Goal: Task Accomplishment & Management: Complete application form

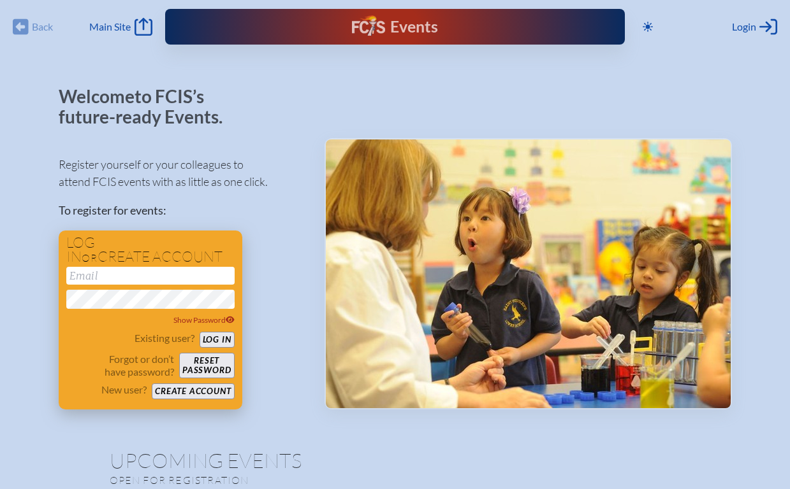
click at [103, 273] on input "email" at bounding box center [150, 276] width 168 height 18
type input "[EMAIL_ADDRESS][DOMAIN_NAME]"
click at [218, 338] on button "Log in" at bounding box center [216, 340] width 35 height 16
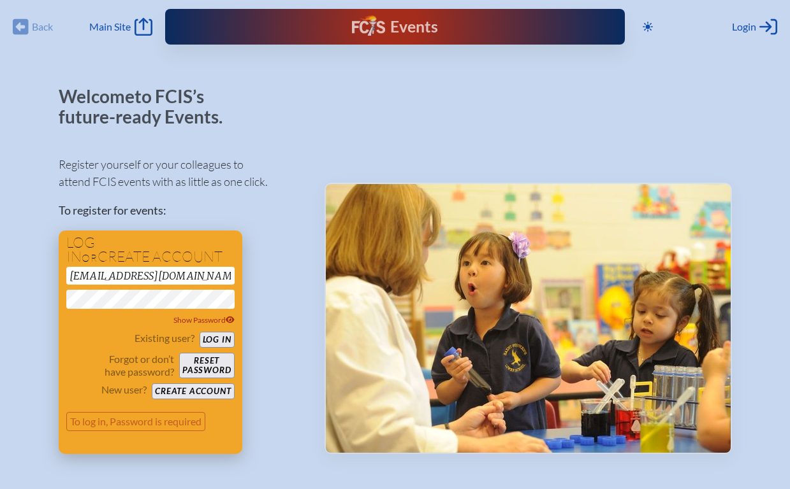
click at [208, 363] on button "Reset password" at bounding box center [206, 365] width 55 height 25
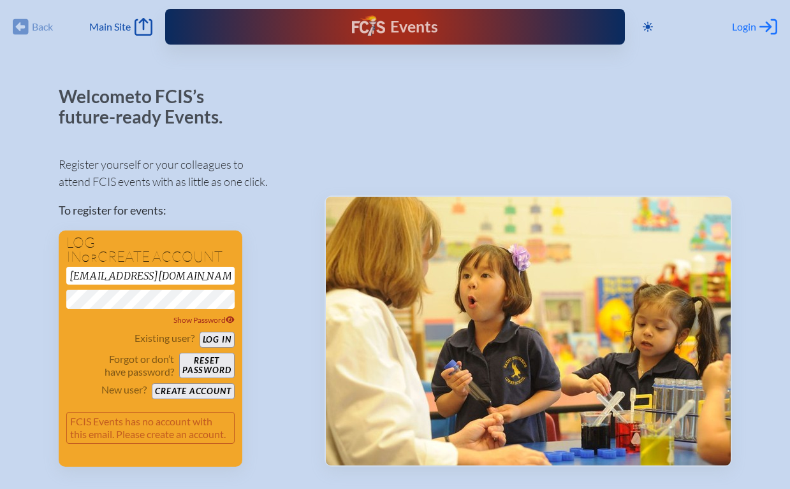
click at [743, 25] on span "Login" at bounding box center [744, 26] width 24 height 13
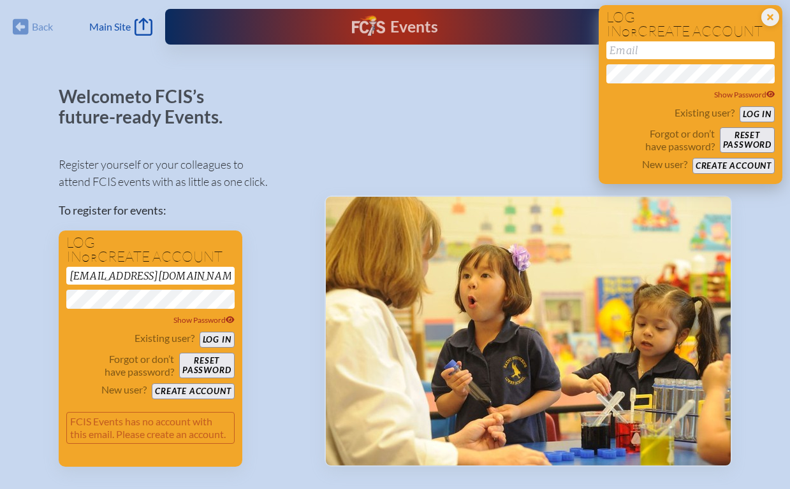
click at [678, 50] on input "email" at bounding box center [690, 50] width 168 height 18
type input "[EMAIL_ADDRESS][DOMAIN_NAME]"
click at [755, 138] on button "Reset password" at bounding box center [747, 139] width 55 height 25
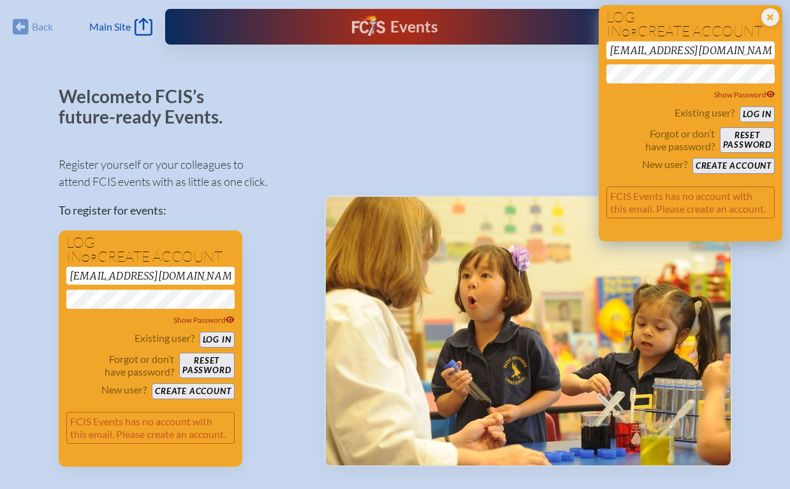
click at [750, 163] on button "Create account" at bounding box center [733, 166] width 82 height 16
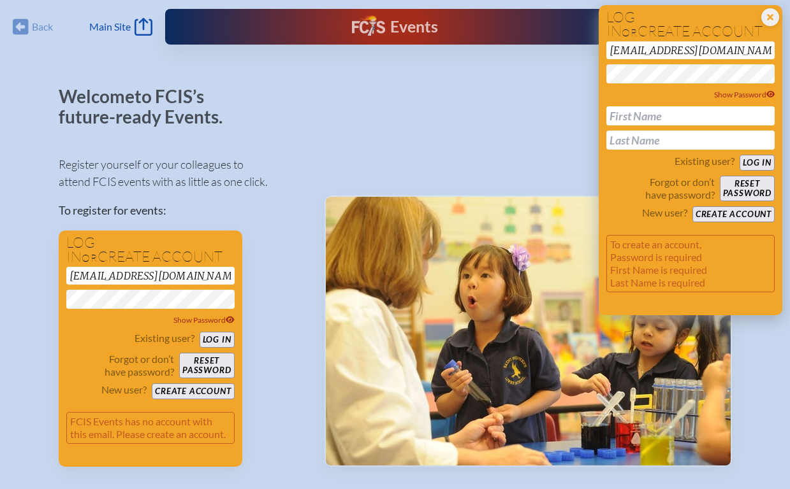
click at [667, 113] on input "text" at bounding box center [690, 115] width 168 height 19
type input "Joyce"
click at [628, 142] on input "text" at bounding box center [690, 140] width 168 height 19
type input "McGhee"
click at [618, 192] on p "Forgot or don’t have password?" at bounding box center [660, 188] width 108 height 25
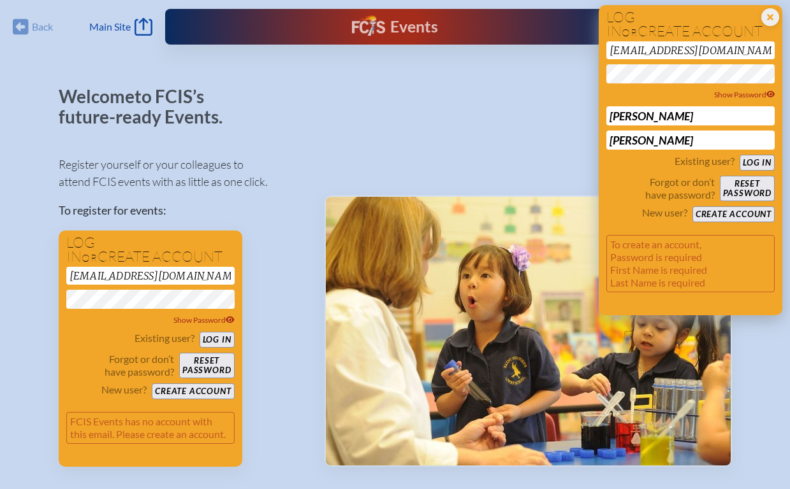
click at [766, 162] on button "Log in" at bounding box center [756, 163] width 35 height 16
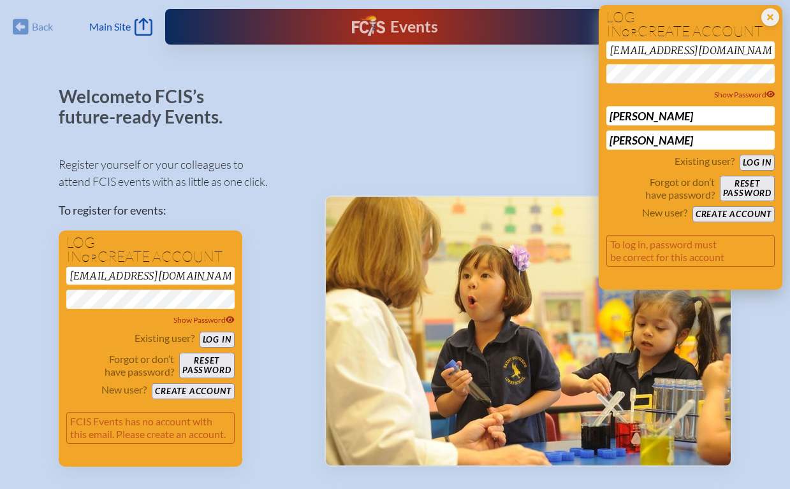
click at [741, 212] on button "Create account" at bounding box center [733, 215] width 82 height 16
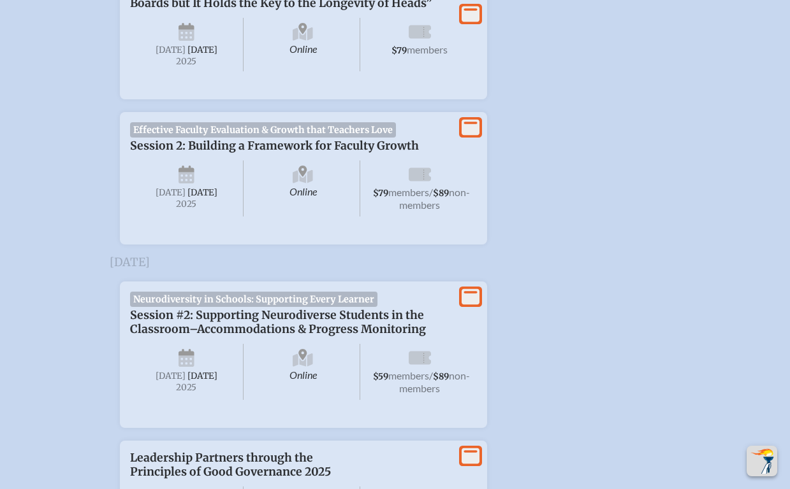
scroll to position [1045, 0]
